Goal: Book appointment/travel/reservation

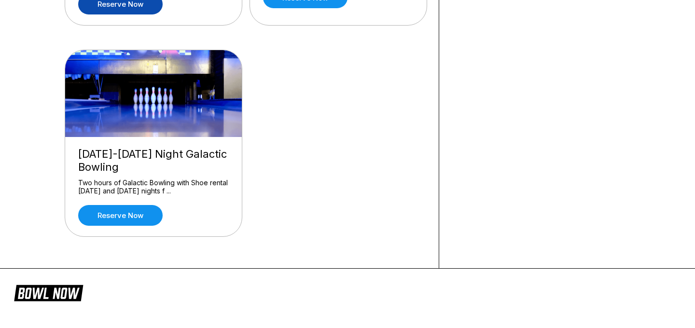
scroll to position [279, 0]
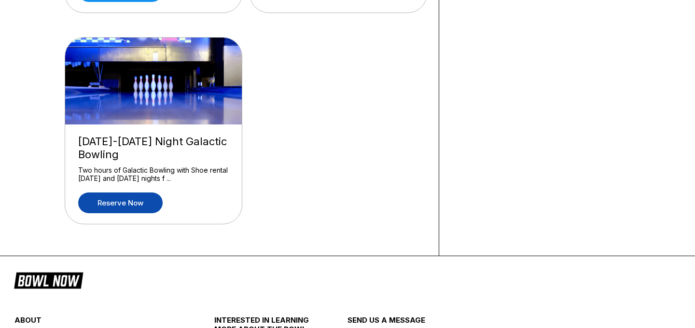
click at [134, 201] on link "Reserve now" at bounding box center [120, 203] width 85 height 21
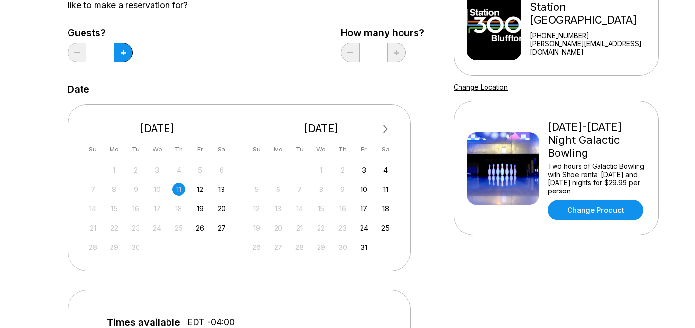
scroll to position [119, 0]
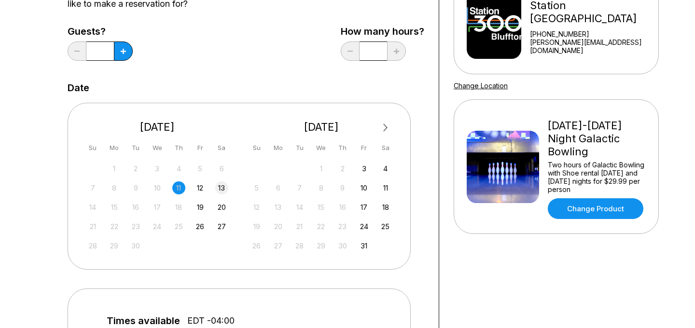
click at [226, 189] on div "13" at bounding box center [221, 188] width 13 height 13
click at [115, 55] on button at bounding box center [123, 51] width 19 height 19
click at [107, 53] on input "*" at bounding box center [100, 51] width 28 height 19
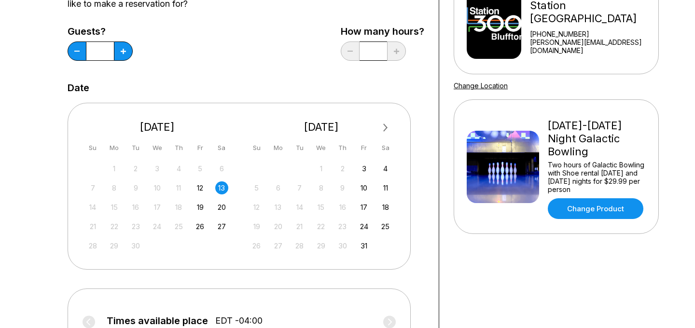
click at [184, 57] on div "Guests? * How many hours? *" at bounding box center [246, 46] width 357 height 40
click at [122, 49] on icon at bounding box center [123, 51] width 5 height 5
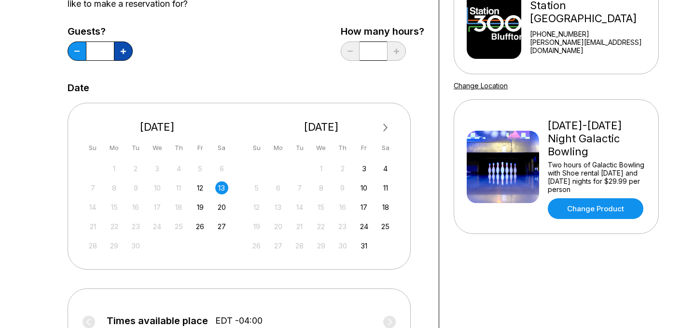
click at [122, 49] on icon at bounding box center [123, 51] width 5 height 5
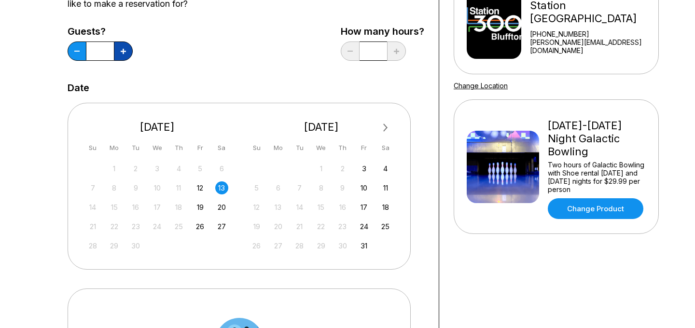
click at [122, 49] on icon at bounding box center [123, 51] width 5 height 5
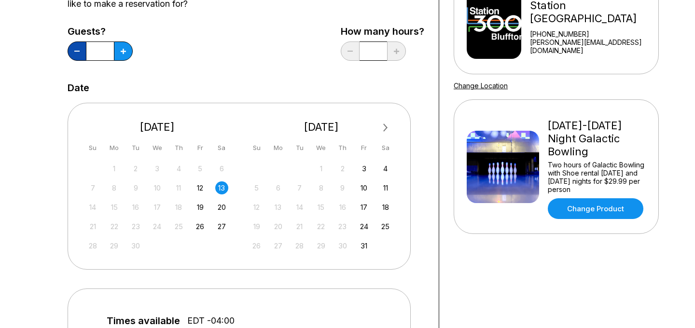
click at [76, 49] on button at bounding box center [77, 51] width 19 height 19
click at [77, 50] on button at bounding box center [77, 51] width 19 height 19
click at [78, 52] on button at bounding box center [77, 51] width 19 height 19
type input "**"
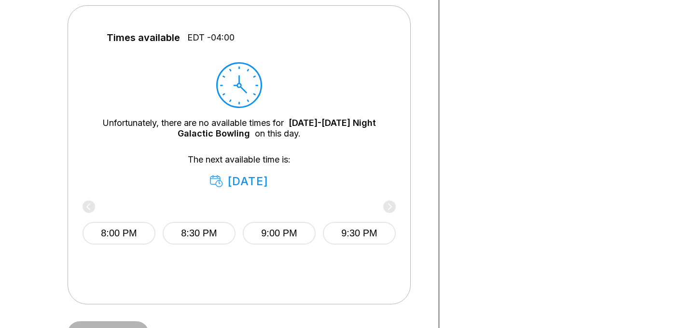
scroll to position [403, 0]
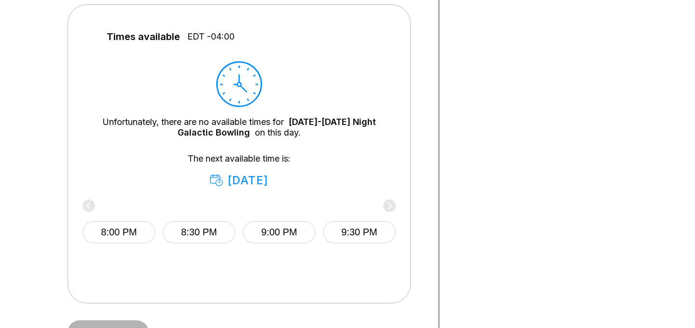
click at [93, 206] on div "8:00 PM 8:30 PM 9:00 PM 9:30 PM" at bounding box center [239, 231] width 313 height 58
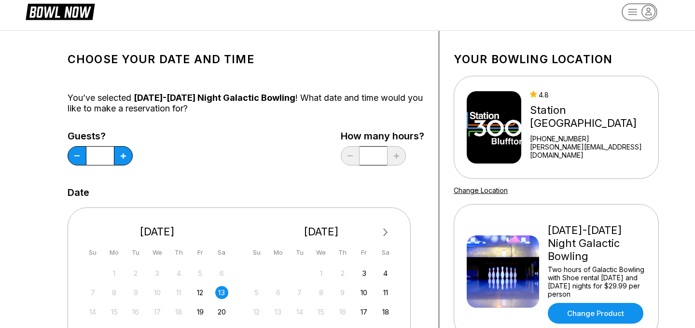
scroll to position [0, 0]
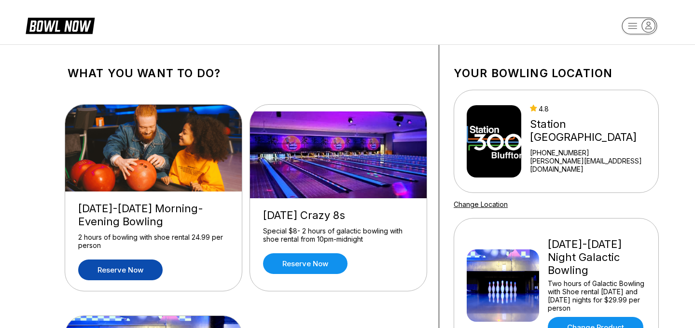
click at [140, 262] on link "Reserve now" at bounding box center [120, 270] width 85 height 21
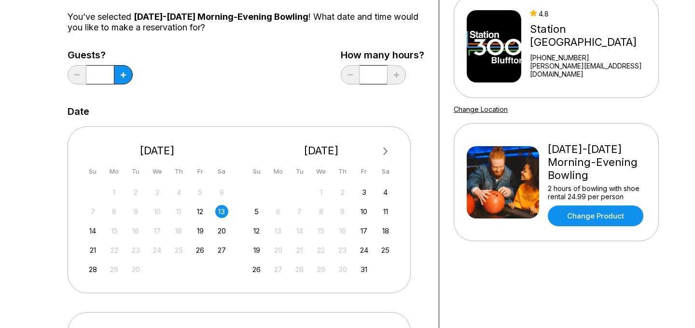
scroll to position [78, 0]
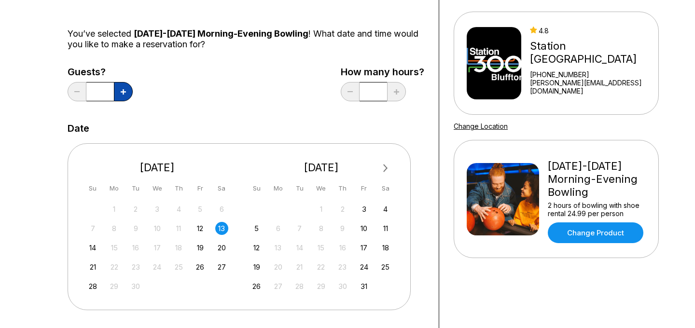
click at [121, 91] on icon at bounding box center [123, 91] width 5 height 5
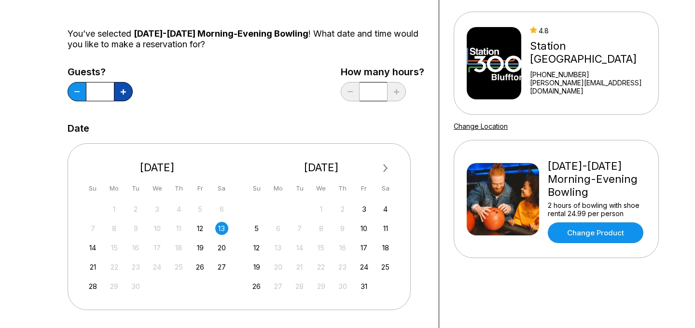
click at [121, 91] on icon at bounding box center [123, 91] width 5 height 5
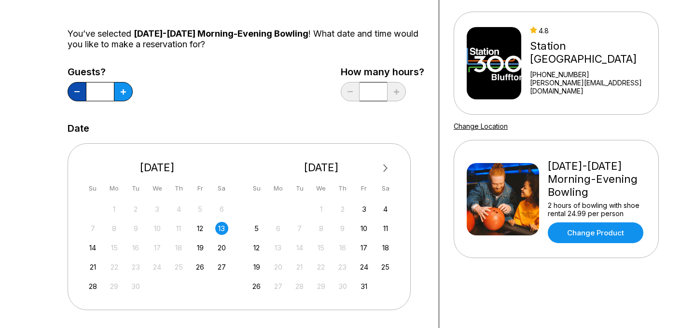
click at [76, 91] on icon at bounding box center [76, 91] width 5 height 1
click at [209, 45] on div "You’ve selected Friday-Sunday Morning-Evening Bowling ! What date and time woul…" at bounding box center [246, 38] width 357 height 21
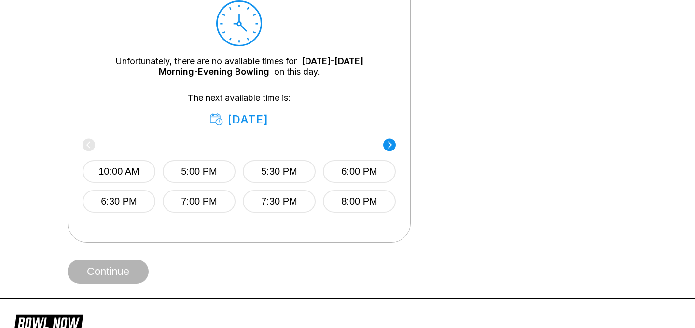
scroll to position [462, 0]
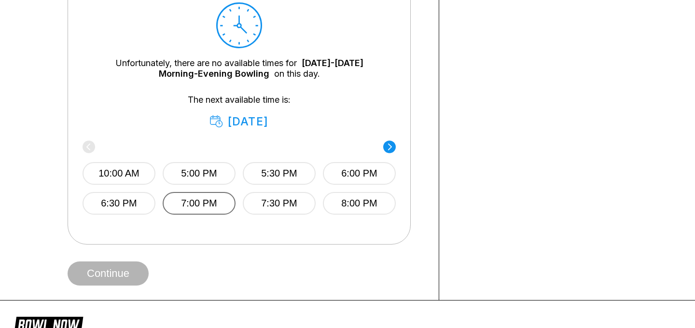
click at [196, 201] on button "7:00 PM" at bounding box center [199, 203] width 73 height 23
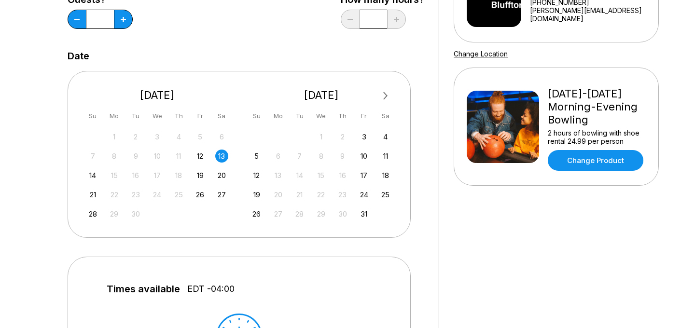
scroll to position [0, 0]
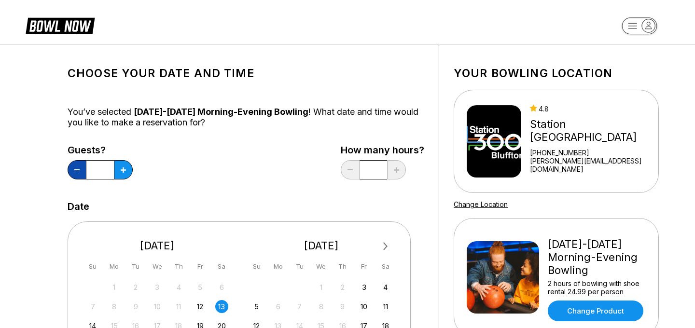
click at [75, 176] on button at bounding box center [77, 169] width 19 height 19
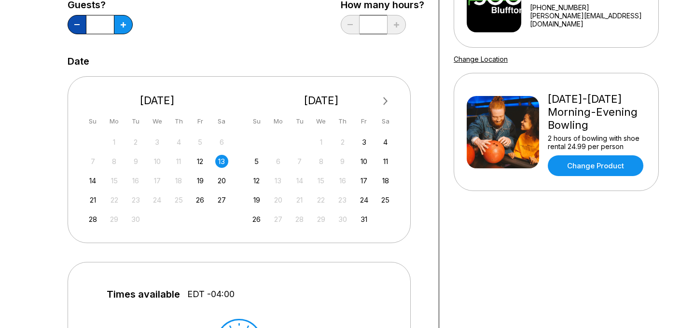
scroll to position [35, 0]
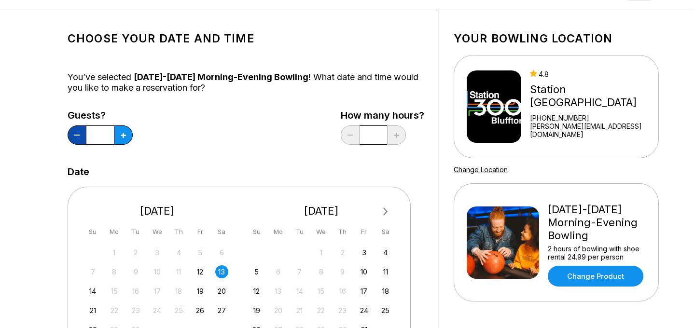
click at [75, 137] on button at bounding box center [77, 135] width 19 height 19
type input "*"
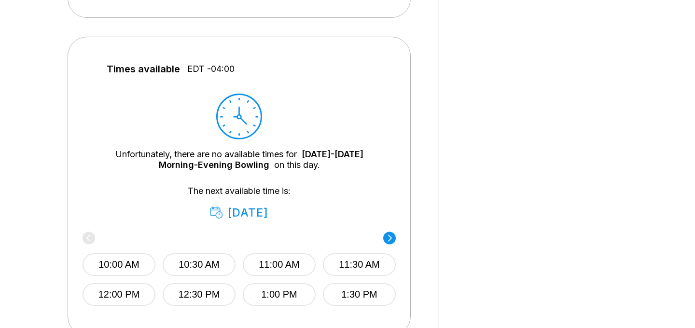
scroll to position [368, 0]
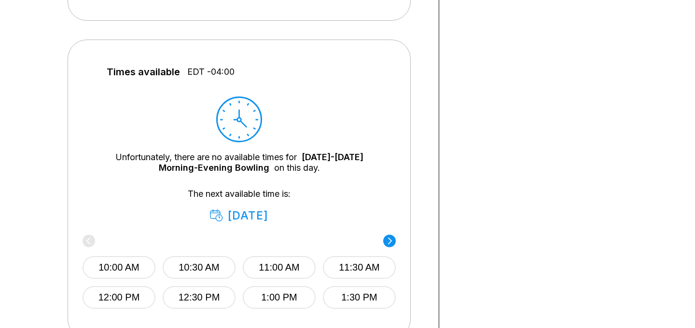
click at [384, 240] on circle at bounding box center [389, 241] width 13 height 13
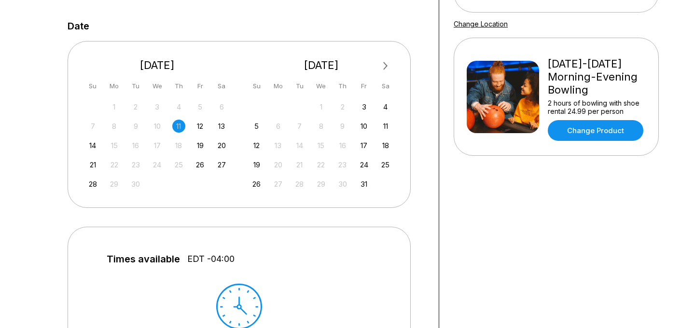
scroll to position [96, 0]
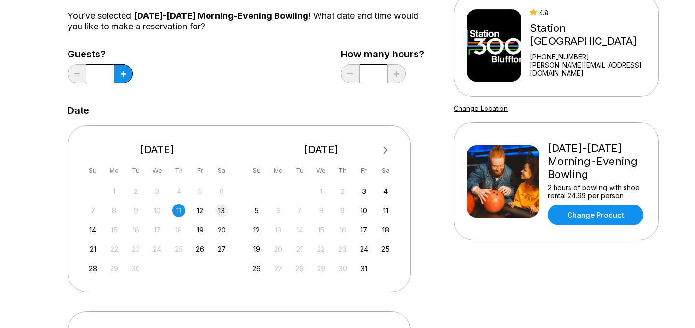
click at [225, 209] on div "13" at bounding box center [221, 210] width 13 height 13
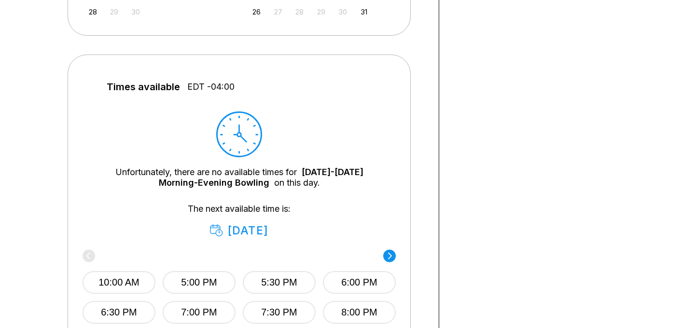
scroll to position [125, 0]
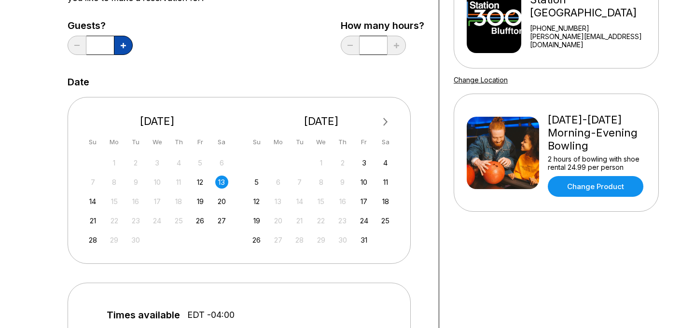
click at [116, 47] on button at bounding box center [123, 45] width 19 height 19
type input "*"
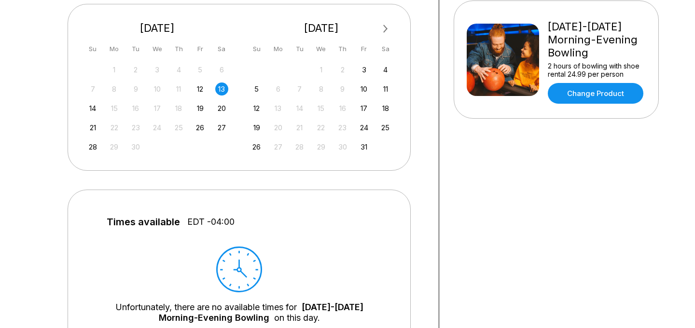
scroll to position [216, 0]
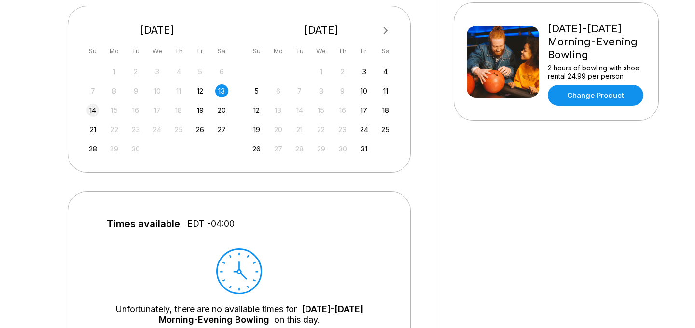
click at [90, 114] on div "14" at bounding box center [92, 110] width 13 height 13
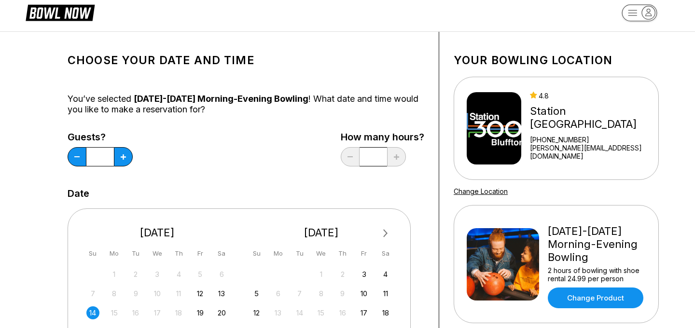
scroll to position [0, 0]
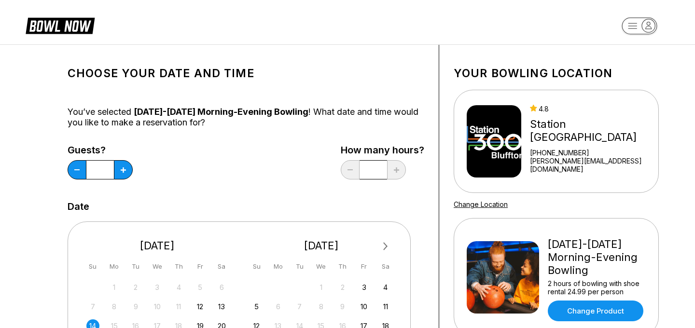
click at [567, 121] on div "Station [GEOGRAPHIC_DATA]" at bounding box center [592, 131] width 125 height 26
click at [67, 31] on icon at bounding box center [60, 25] width 69 height 18
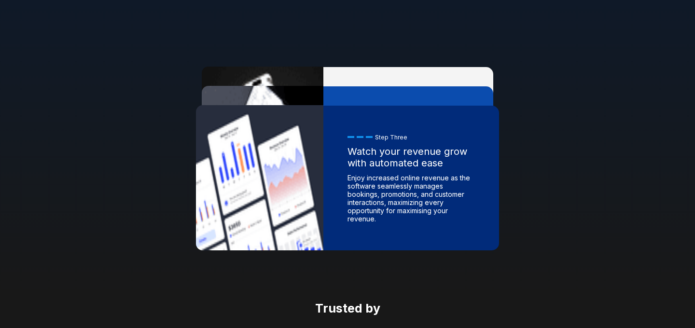
scroll to position [1531, 0]
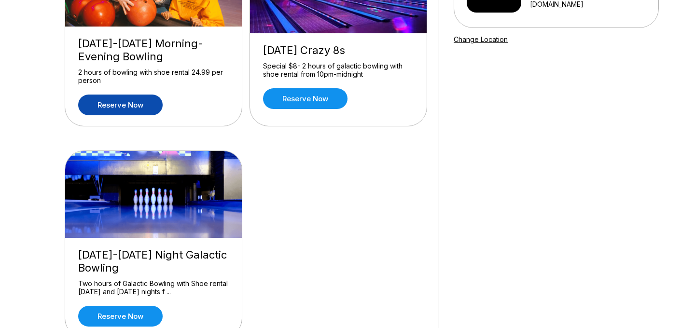
click at [115, 99] on link "Reserve now" at bounding box center [120, 105] width 85 height 21
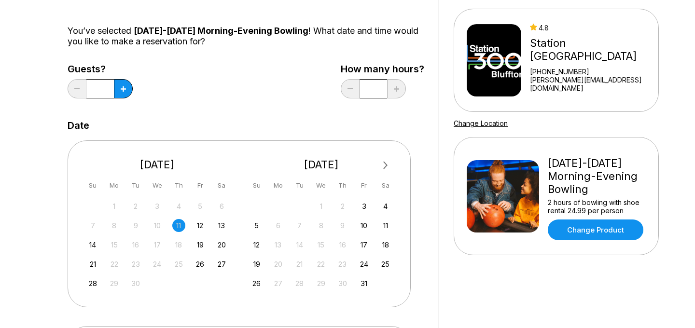
scroll to position [84, 0]
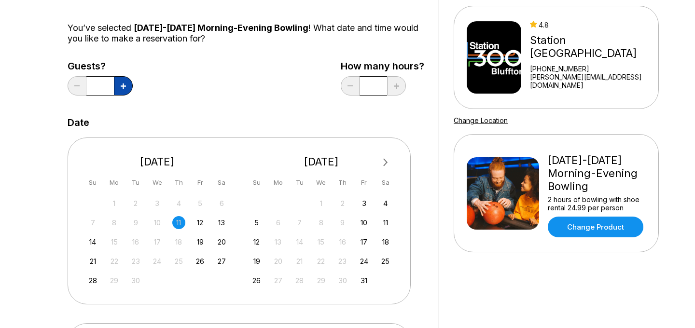
click at [125, 85] on icon at bounding box center [123, 86] width 5 height 5
click at [121, 86] on icon at bounding box center [123, 86] width 5 height 5
click at [117, 86] on button at bounding box center [123, 85] width 19 height 19
click at [112, 88] on input "*" at bounding box center [100, 85] width 28 height 19
click at [118, 85] on button at bounding box center [123, 85] width 19 height 19
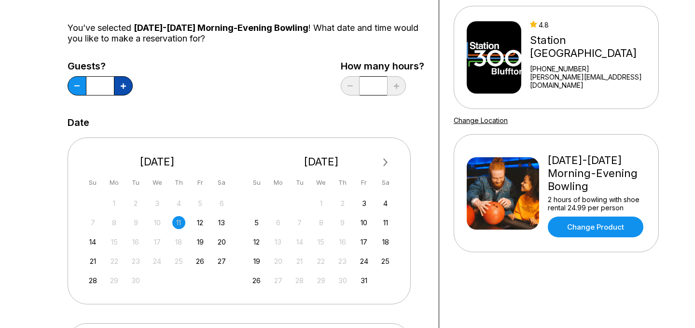
click at [115, 85] on button at bounding box center [123, 85] width 19 height 19
click at [112, 87] on input "*" at bounding box center [100, 85] width 28 height 19
click at [117, 85] on button at bounding box center [123, 85] width 19 height 19
click at [114, 88] on button at bounding box center [123, 85] width 19 height 19
click at [119, 87] on button at bounding box center [123, 85] width 19 height 19
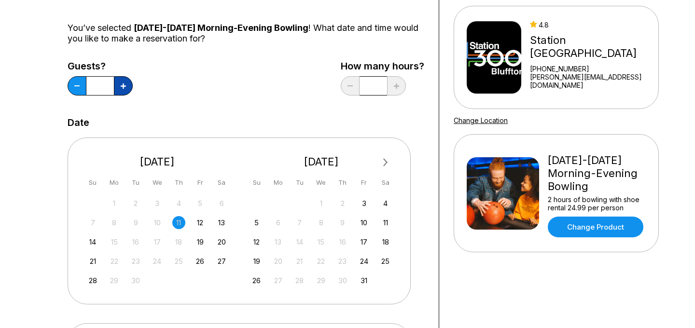
click at [117, 88] on button at bounding box center [123, 85] width 19 height 19
type input "**"
click at [223, 220] on div "13" at bounding box center [221, 222] width 13 height 13
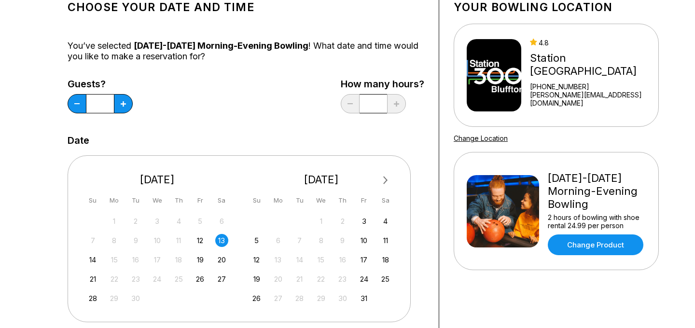
scroll to position [21, 0]
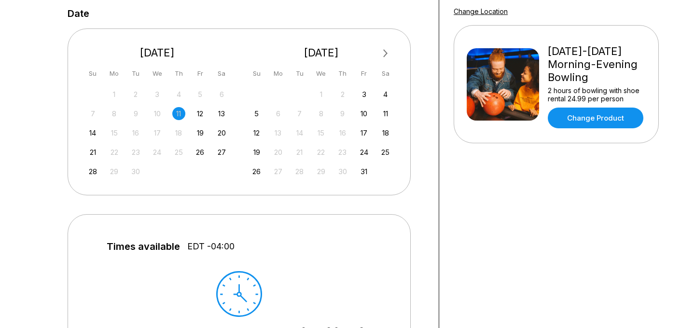
scroll to position [194, 0]
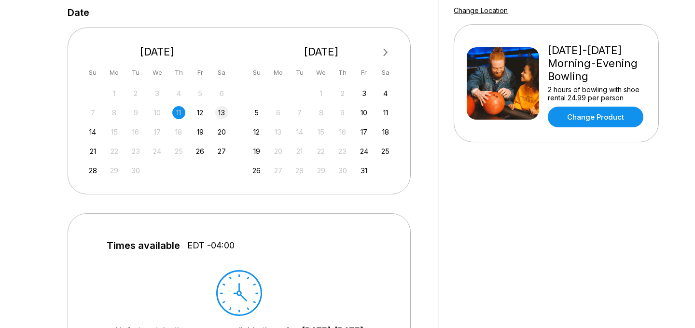
click at [222, 113] on div "13" at bounding box center [221, 112] width 13 height 13
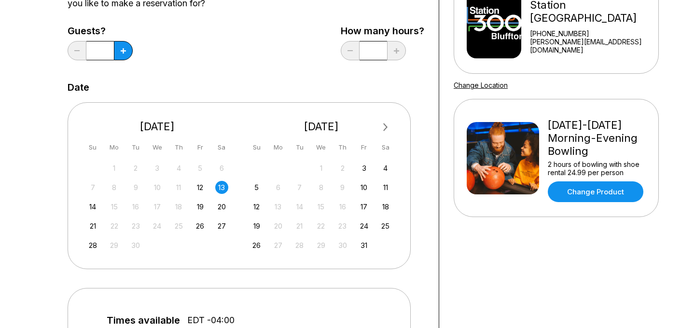
scroll to position [119, 0]
click at [362, 45] on input "*" at bounding box center [374, 51] width 28 height 19
click at [122, 60] on button at bounding box center [123, 51] width 19 height 19
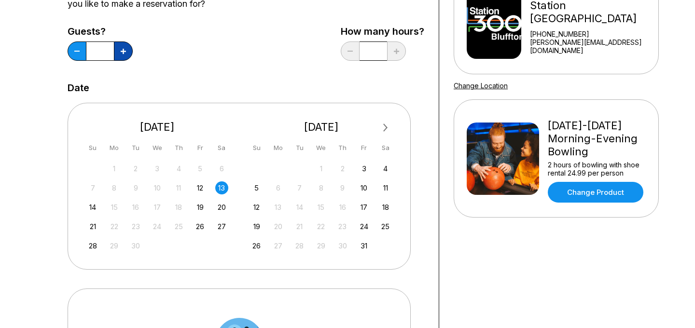
click at [122, 60] on button at bounding box center [123, 51] width 19 height 19
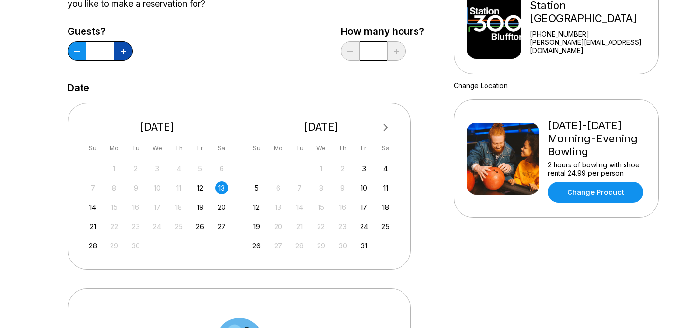
click at [122, 60] on button at bounding box center [123, 51] width 19 height 19
type input "**"
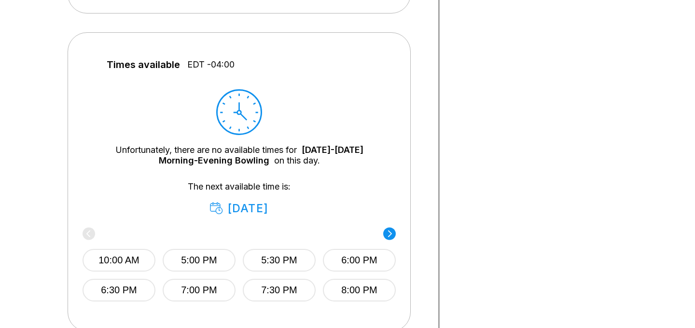
scroll to position [368, 0]
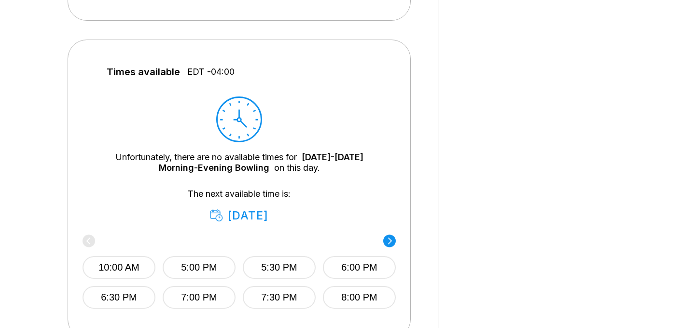
click at [200, 68] on span "EDT -04:00" at bounding box center [210, 72] width 47 height 11
click at [209, 72] on span "EDT -04:00" at bounding box center [210, 72] width 47 height 11
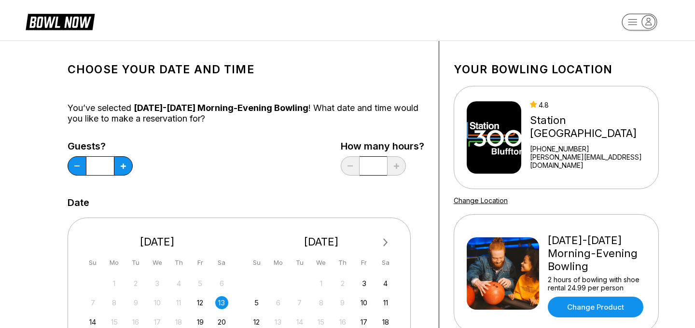
scroll to position [0, 0]
